Goal: Check status: Check status

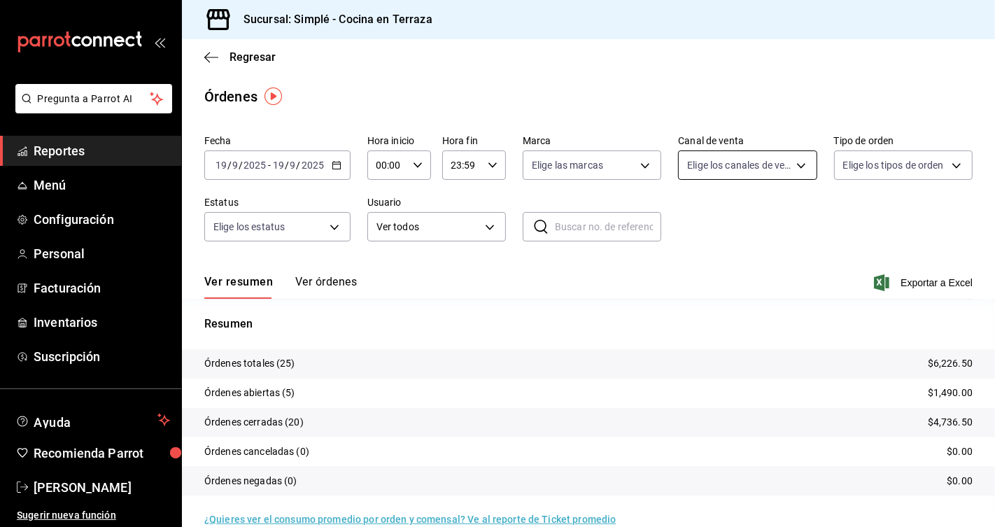
click at [768, 176] on body "Pregunta a Parrot AI Reportes Menú Configuración Personal Facturación Inventari…" at bounding box center [497, 263] width 995 height 527
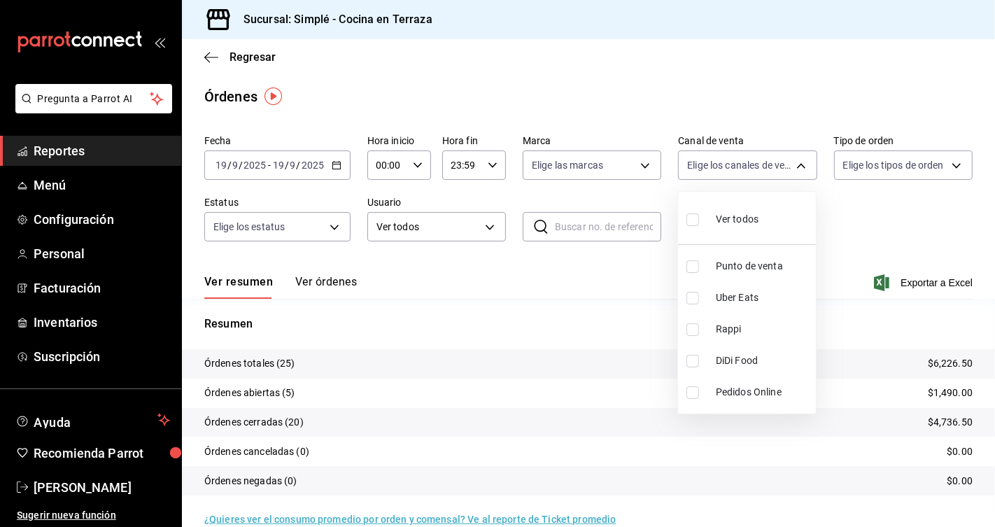
click at [741, 331] on span "Rappi" at bounding box center [763, 329] width 94 height 15
type input "RAPPI"
checkbox input "true"
click at [741, 331] on span "Rappi" at bounding box center [763, 329] width 94 height 15
checkbox input "false"
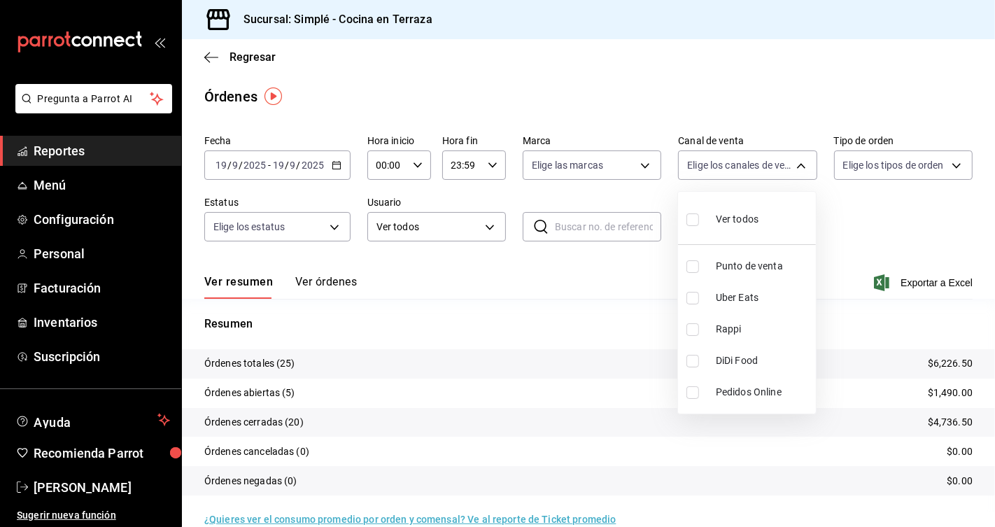
click at [740, 357] on span "DiDi Food" at bounding box center [763, 360] width 94 height 15
type input "DIDI_FOOD"
checkbox input "true"
click at [740, 357] on span "DiDi Food" at bounding box center [763, 360] width 94 height 15
checkbox input "false"
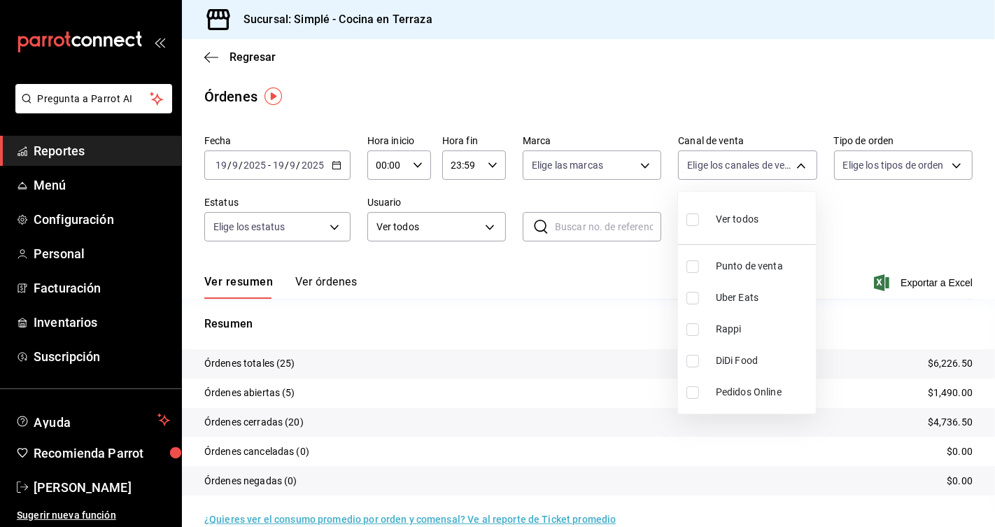
click at [737, 302] on span "Uber Eats" at bounding box center [763, 297] width 94 height 15
type input "UBER_EATS"
checkbox input "true"
click at [737, 302] on span "Uber Eats" at bounding box center [763, 297] width 94 height 15
checkbox input "false"
